Goal: Task Accomplishment & Management: Manage account settings

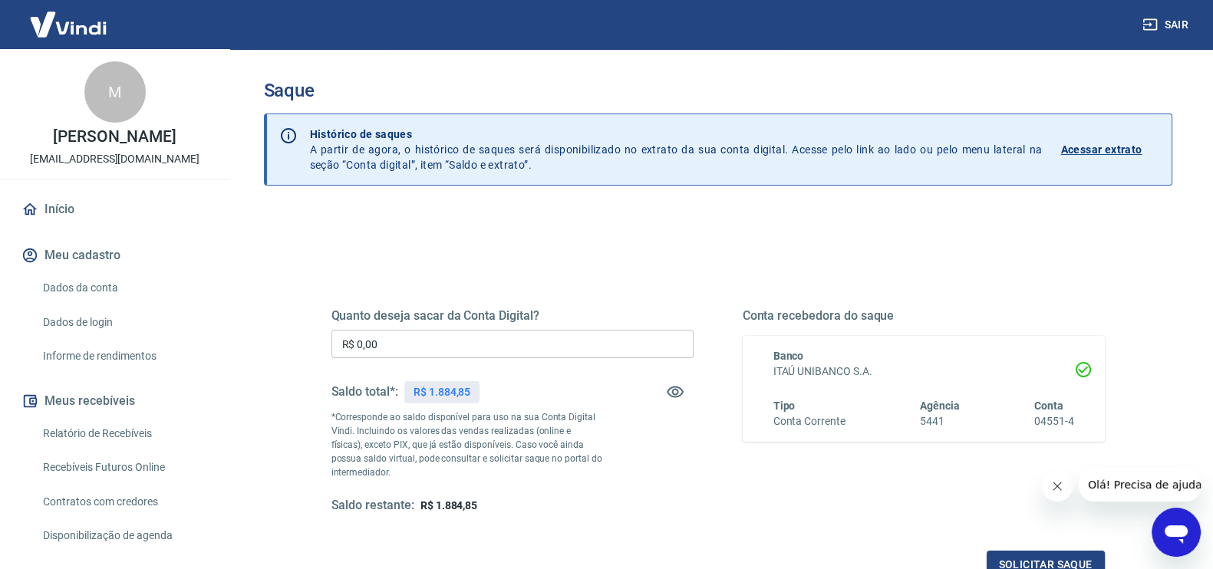
click at [447, 503] on span "R$ 1.884,85" at bounding box center [448, 506] width 57 height 12
click at [447, 502] on span "R$ 1.884,85" at bounding box center [448, 506] width 57 height 12
copy span "1.884,85"
